Goal: Task Accomplishment & Management: Use online tool/utility

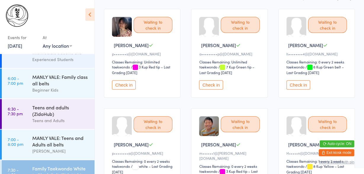
scroll to position [62, 0]
click at [294, 84] on button "Check in" at bounding box center [299, 84] width 24 height 9
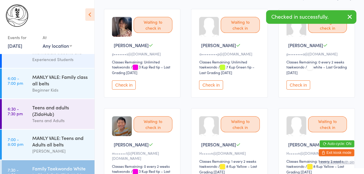
click at [294, 84] on button "Check in" at bounding box center [299, 84] width 24 height 9
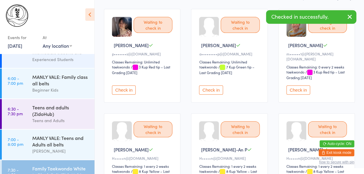
click at [294, 85] on button "Check in" at bounding box center [299, 89] width 24 height 9
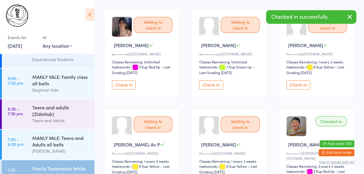
click at [294, 84] on button "Check in" at bounding box center [299, 84] width 24 height 9
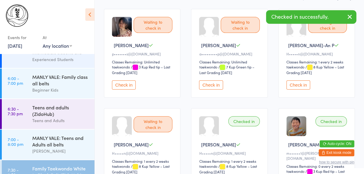
click at [294, 84] on button "Check in" at bounding box center [299, 84] width 24 height 9
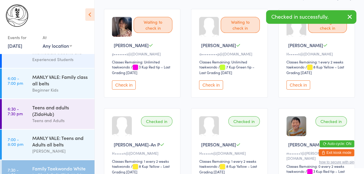
click at [294, 84] on button "Check in" at bounding box center [299, 84] width 24 height 9
click at [294, 84] on button "Undo checkin" at bounding box center [303, 84] width 33 height 9
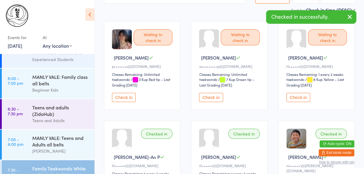
scroll to position [48, 0]
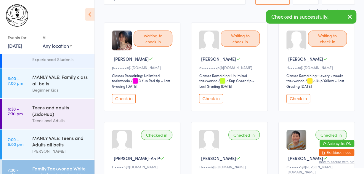
click at [293, 97] on button "Check in" at bounding box center [299, 98] width 24 height 9
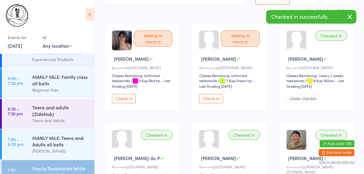
scroll to position [0, 0]
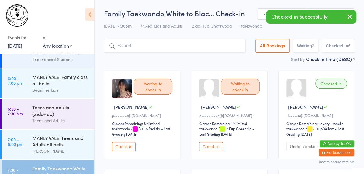
click at [161, 48] on input "search" at bounding box center [175, 46] width 142 height 14
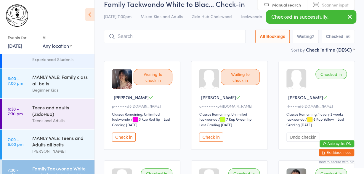
scroll to position [19, 0]
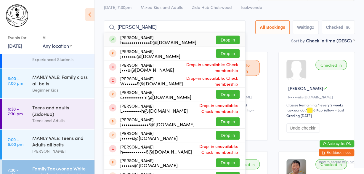
type input "[PERSON_NAME]"
click at [143, 44] on div "h•••••••••••••0@[DOMAIN_NAME]" at bounding box center [158, 42] width 76 height 5
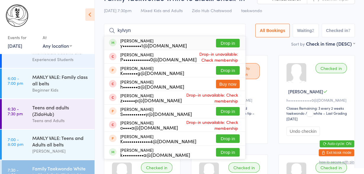
scroll to position [16, 0]
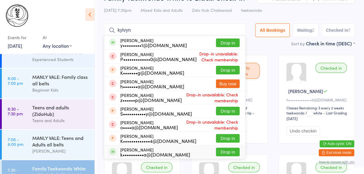
type input "kylvyn"
click at [216, 150] on button "Drop in" at bounding box center [228, 152] width 24 height 9
